Goal: Information Seeking & Learning: Learn about a topic

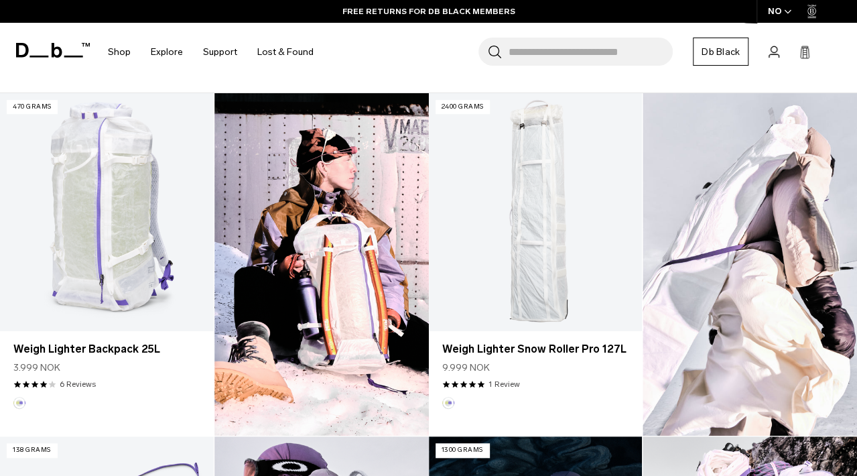
scroll to position [357, 0]
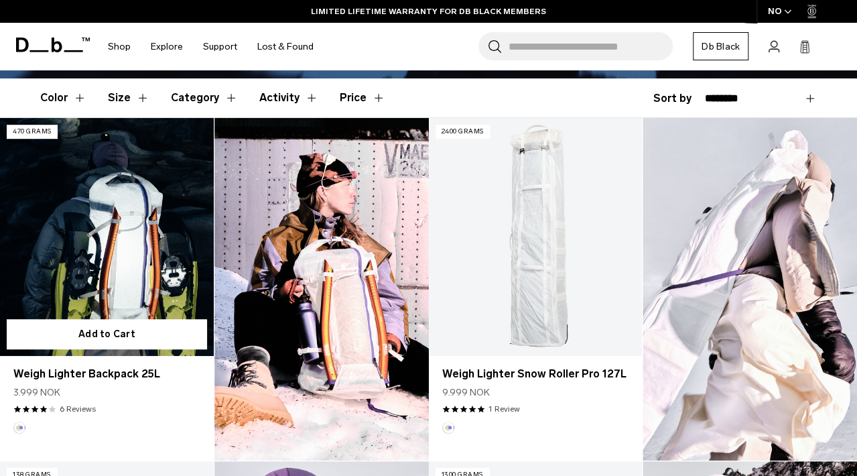
click at [100, 225] on link "Weigh Lighter Backpack 25L" at bounding box center [107, 236] width 214 height 237
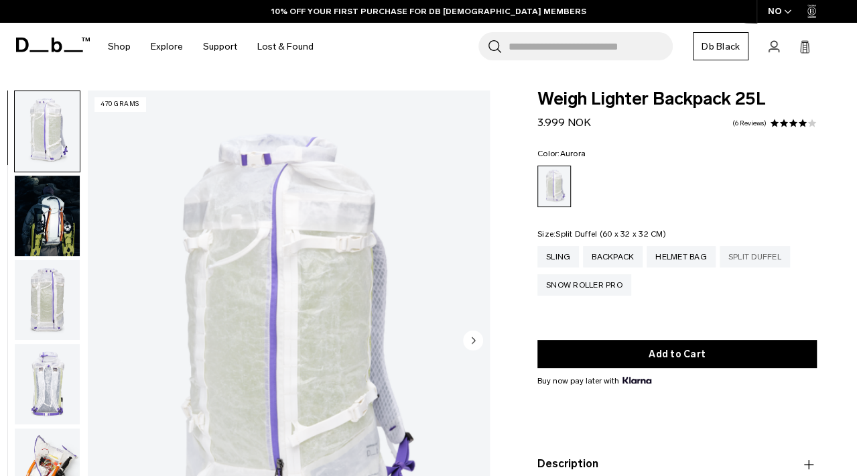
click at [759, 261] on div "Split Duffel" at bounding box center [755, 256] width 70 height 21
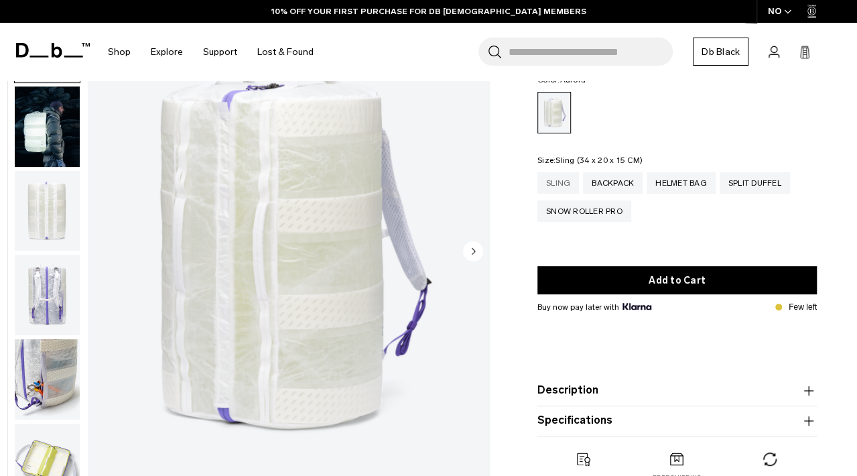
click at [552, 190] on div "Sling" at bounding box center [559, 182] width 42 height 21
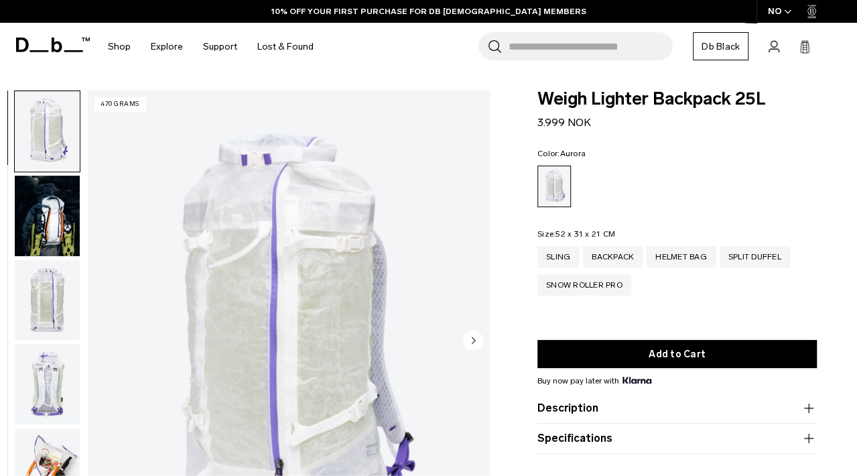
click at [59, 282] on img "button" at bounding box center [47, 300] width 65 height 80
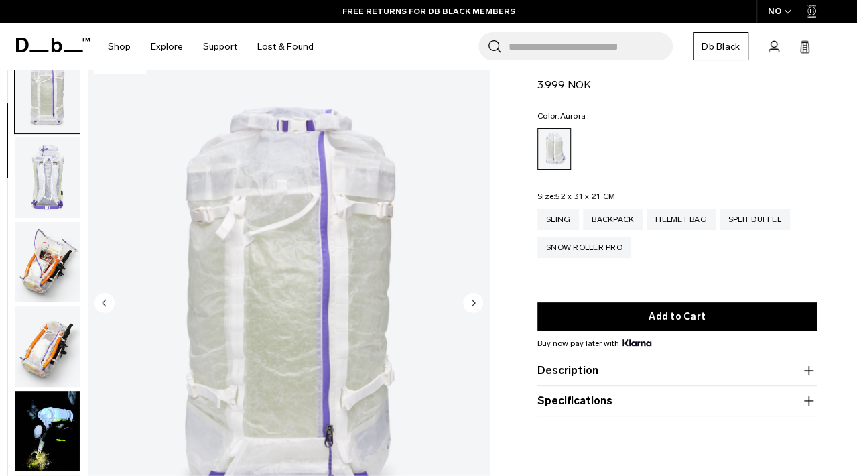
scroll to position [44, 0]
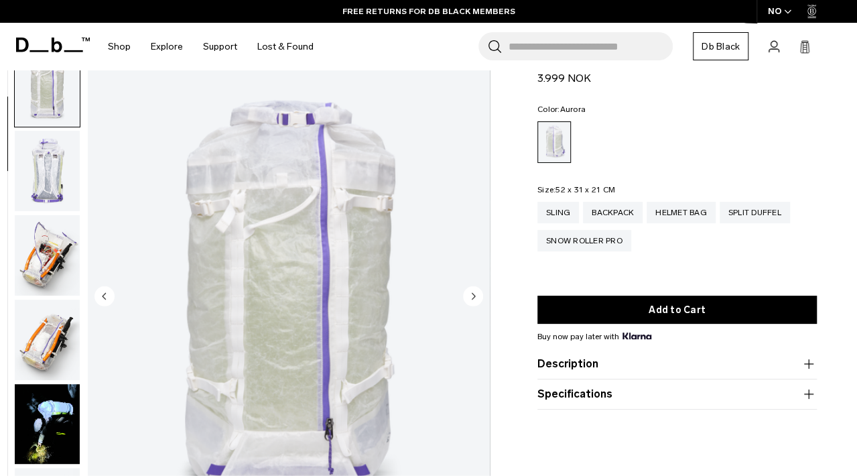
click at [477, 302] on circle "Next slide" at bounding box center [473, 296] width 20 height 20
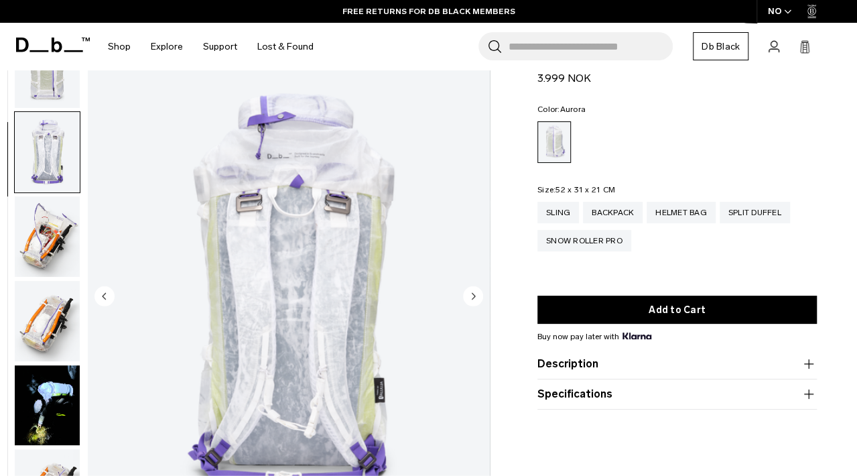
scroll to position [253, 0]
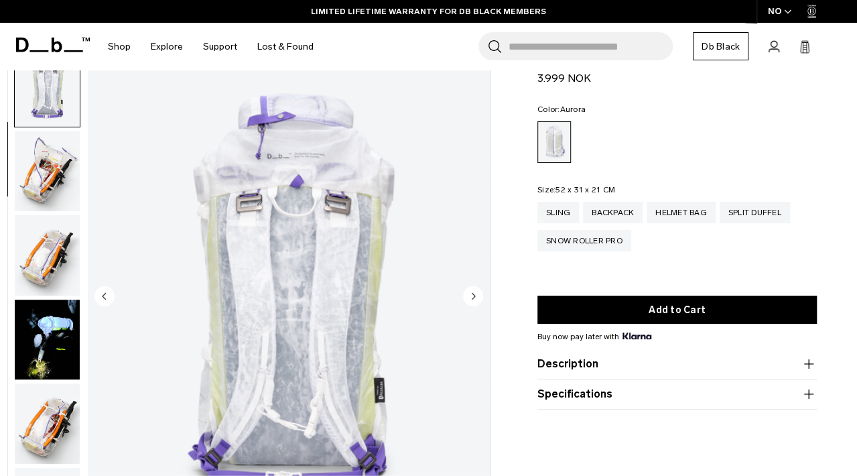
click at [477, 300] on circle "Next slide" at bounding box center [473, 296] width 20 height 20
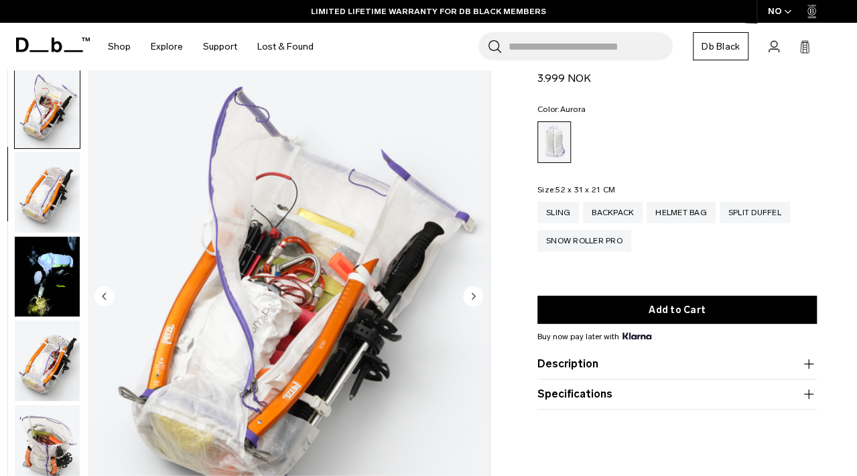
scroll to position [338, 0]
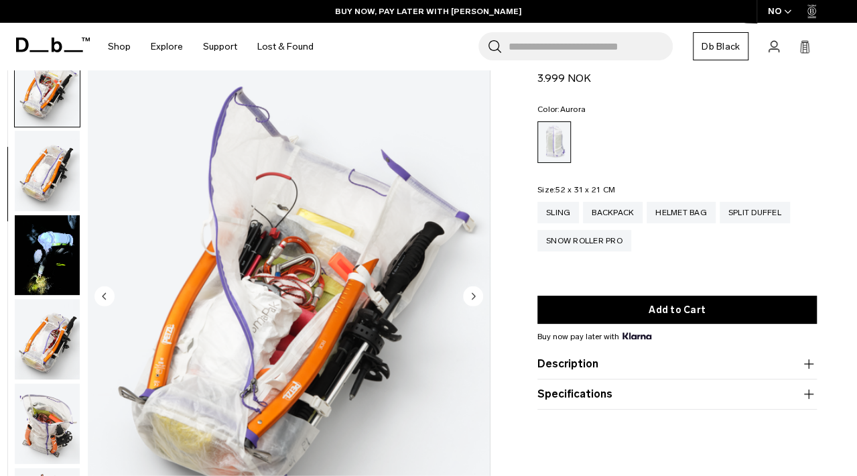
click at [477, 300] on circle "Next slide" at bounding box center [473, 296] width 20 height 20
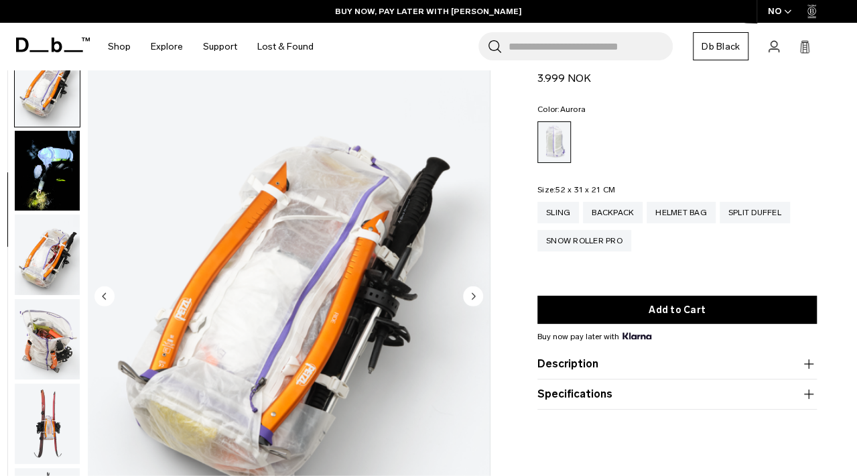
click at [477, 300] on circle "Next slide" at bounding box center [473, 296] width 20 height 20
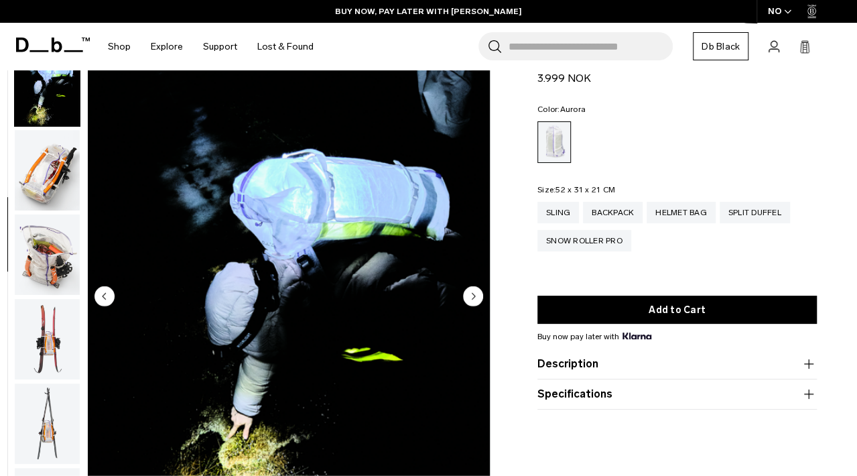
click at [477, 300] on circle "Next slide" at bounding box center [473, 296] width 20 height 20
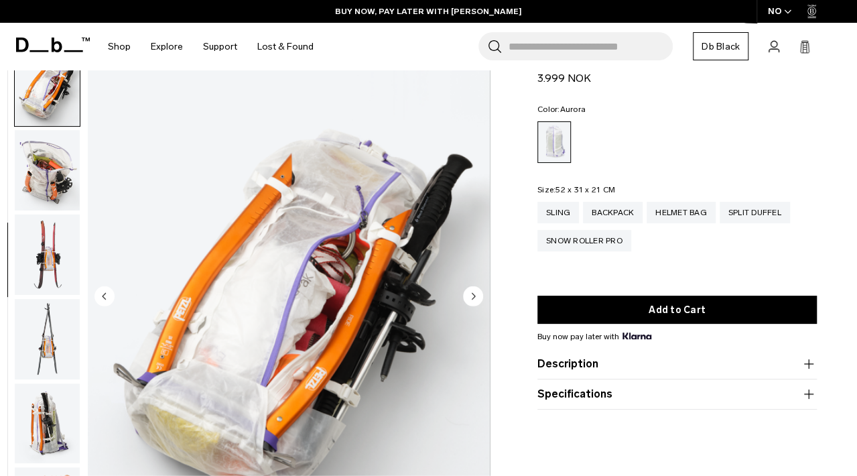
click at [477, 300] on circle "Next slide" at bounding box center [473, 296] width 20 height 20
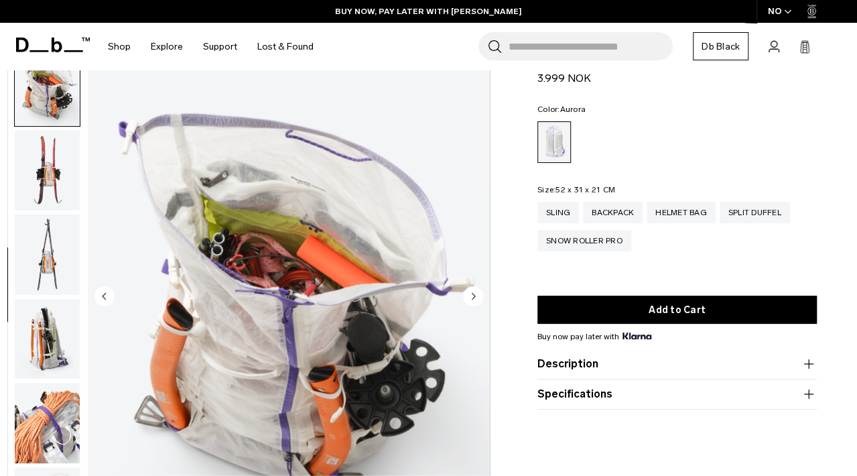
click at [477, 300] on circle "Next slide" at bounding box center [473, 296] width 20 height 20
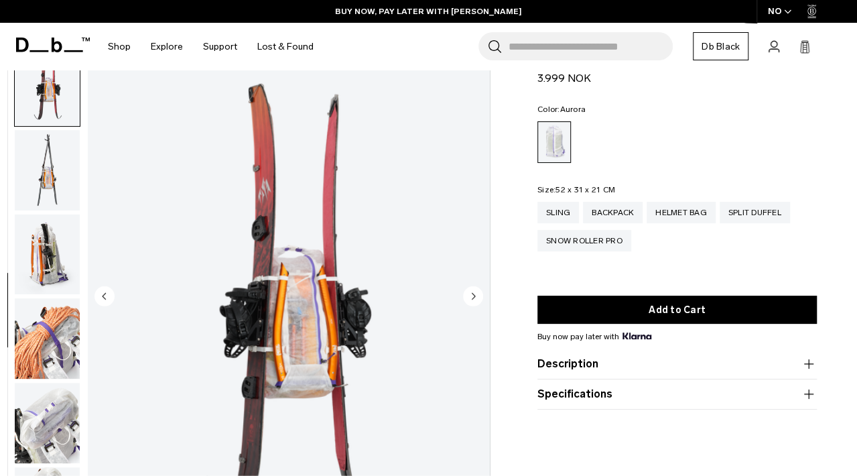
click at [477, 300] on circle "Next slide" at bounding box center [473, 296] width 20 height 20
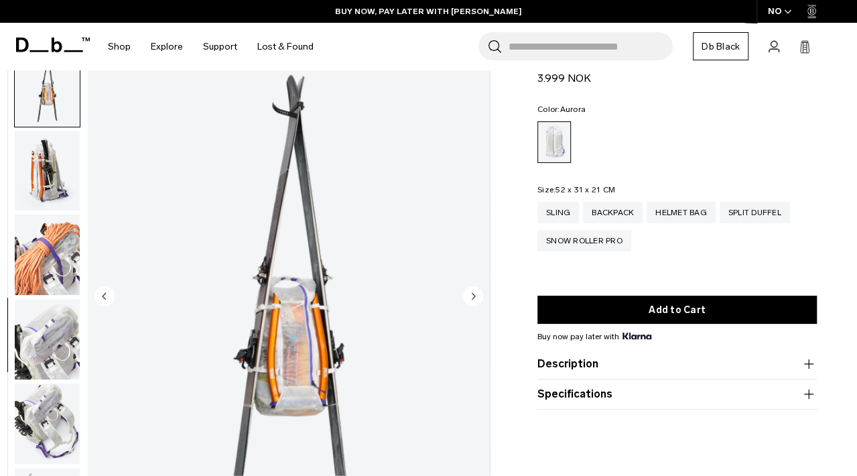
click at [477, 300] on circle "Next slide" at bounding box center [473, 296] width 20 height 20
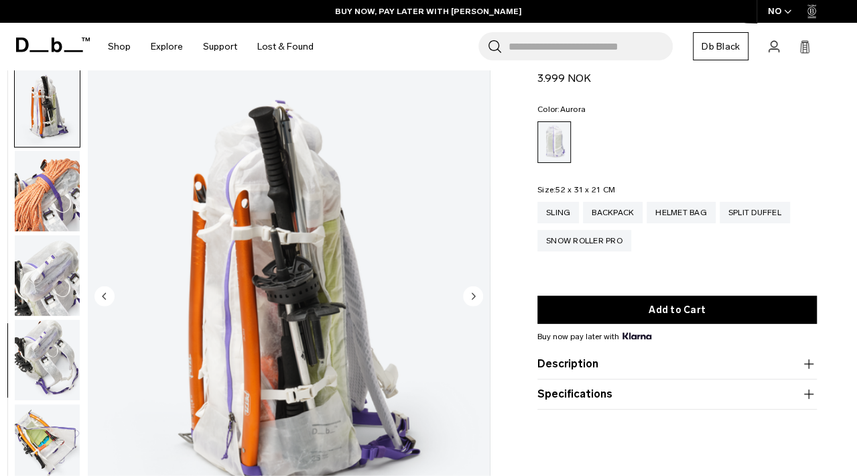
scroll to position [928, 0]
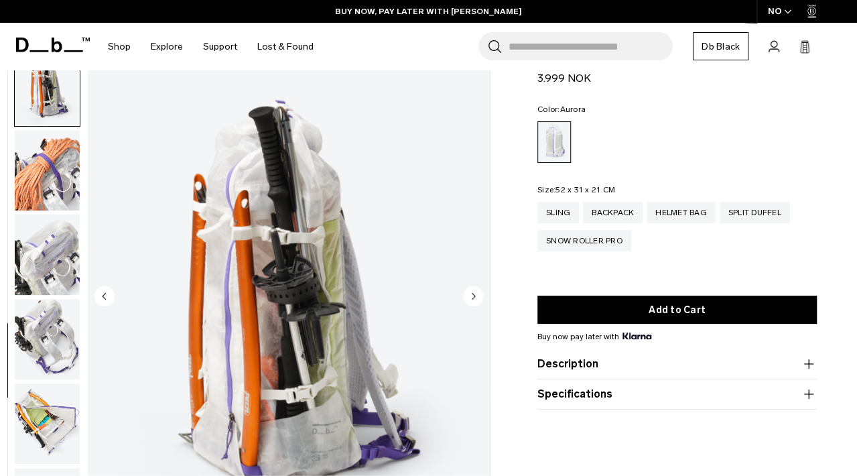
click at [477, 300] on circle "Next slide" at bounding box center [473, 296] width 20 height 20
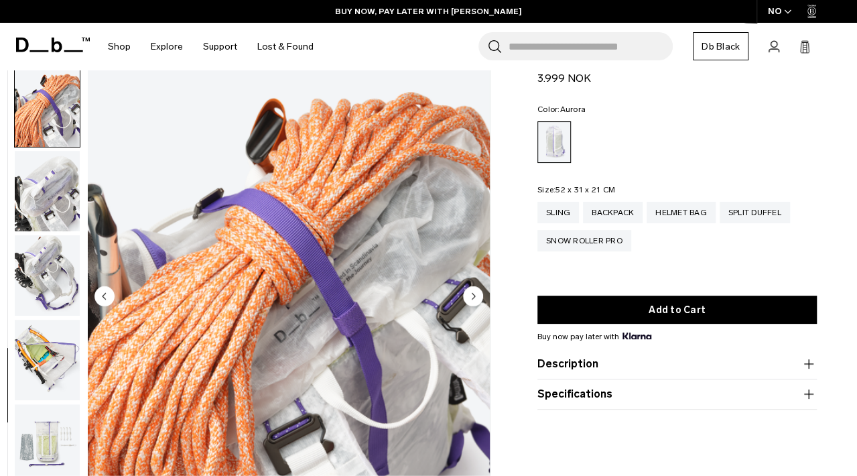
scroll to position [1013, 0]
